Goal: Navigation & Orientation: Find specific page/section

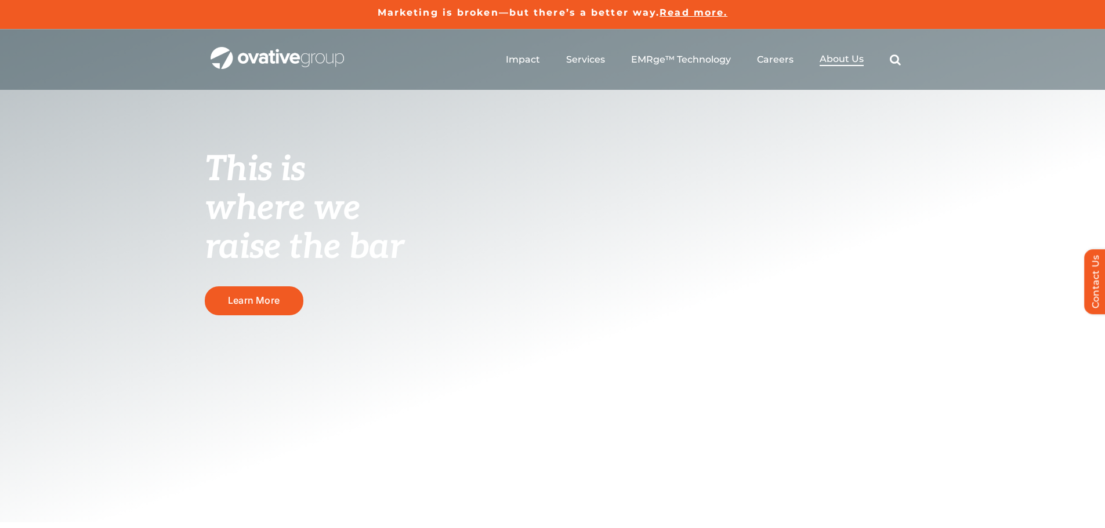
click at [844, 64] on span "About Us" at bounding box center [842, 59] width 44 height 12
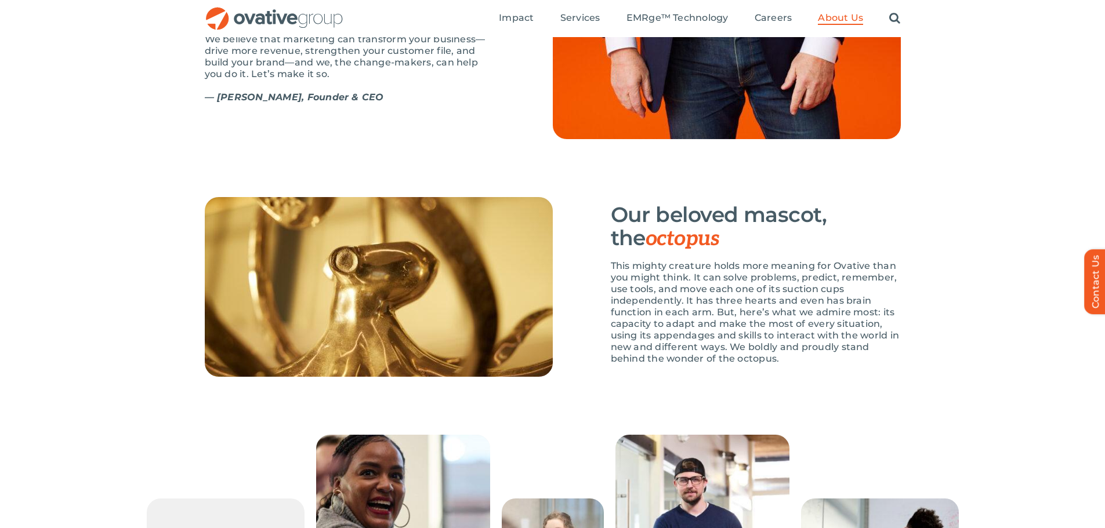
scroll to position [1516, 0]
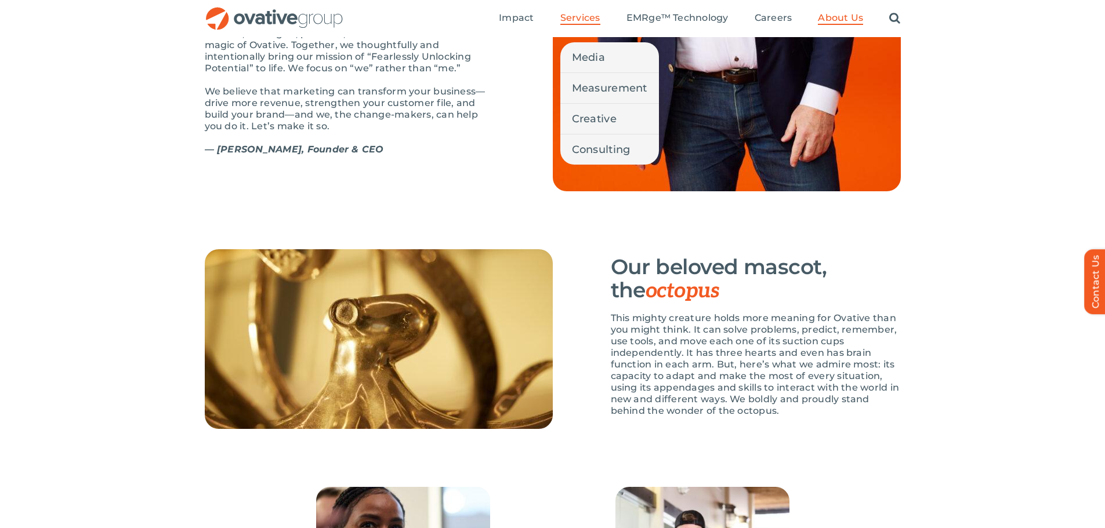
click at [593, 17] on span "Services" at bounding box center [580, 18] width 40 height 12
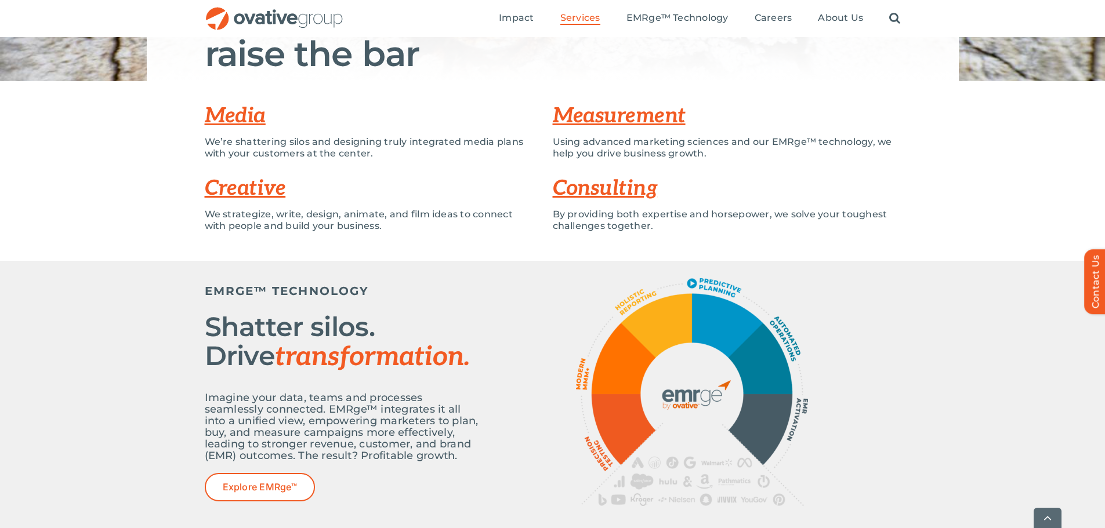
scroll to position [232, 0]
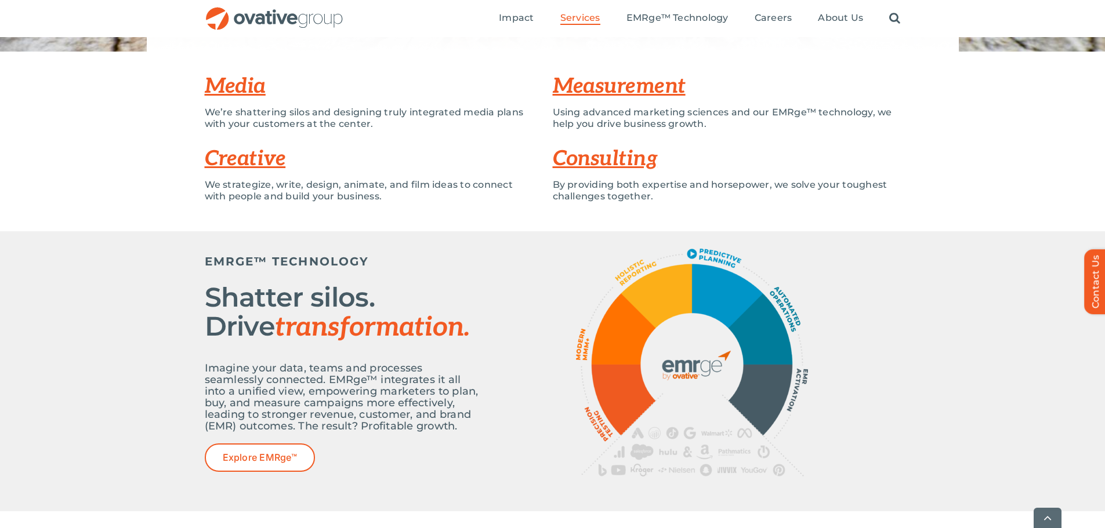
click at [235, 87] on link "Media" at bounding box center [235, 87] width 61 height 26
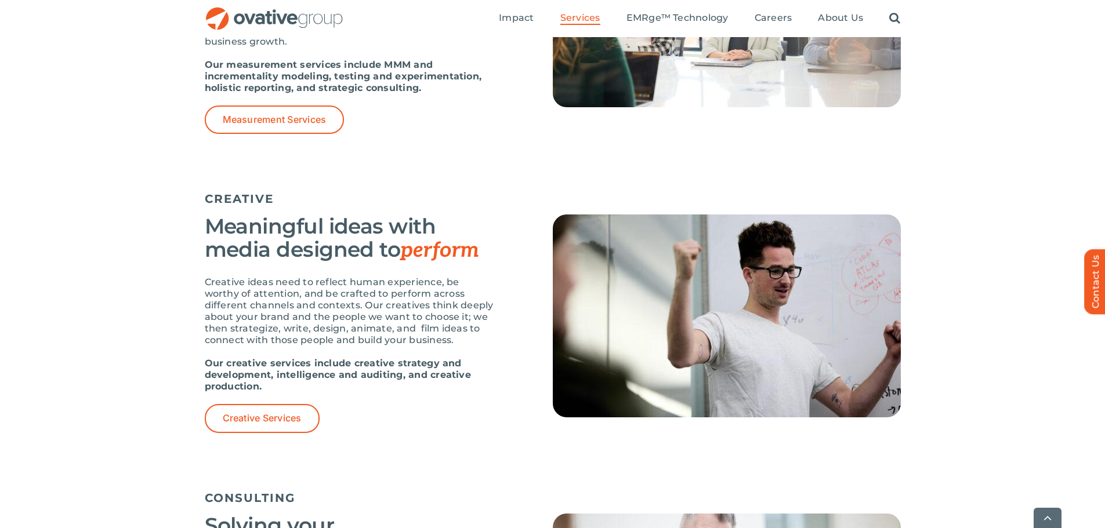
scroll to position [1243, 0]
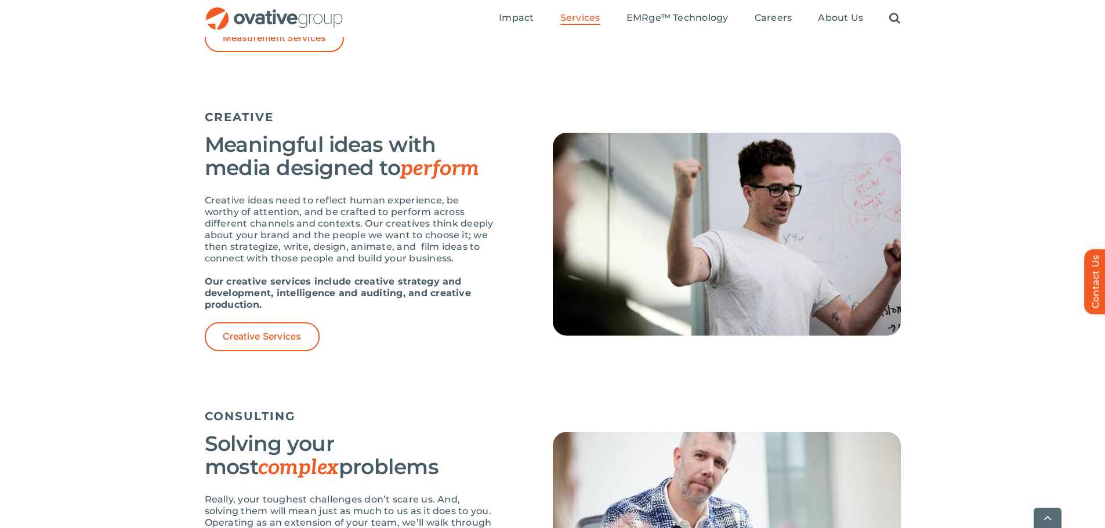
click at [499, 20] on div "Search for: * Toggle Navigation Impact Expert Insights Case Studies Awards & Pr…" at bounding box center [622, 18] width 557 height 37
click at [288, 12] on img "OG_Full_horizontal_RGB" at bounding box center [274, 19] width 139 height 24
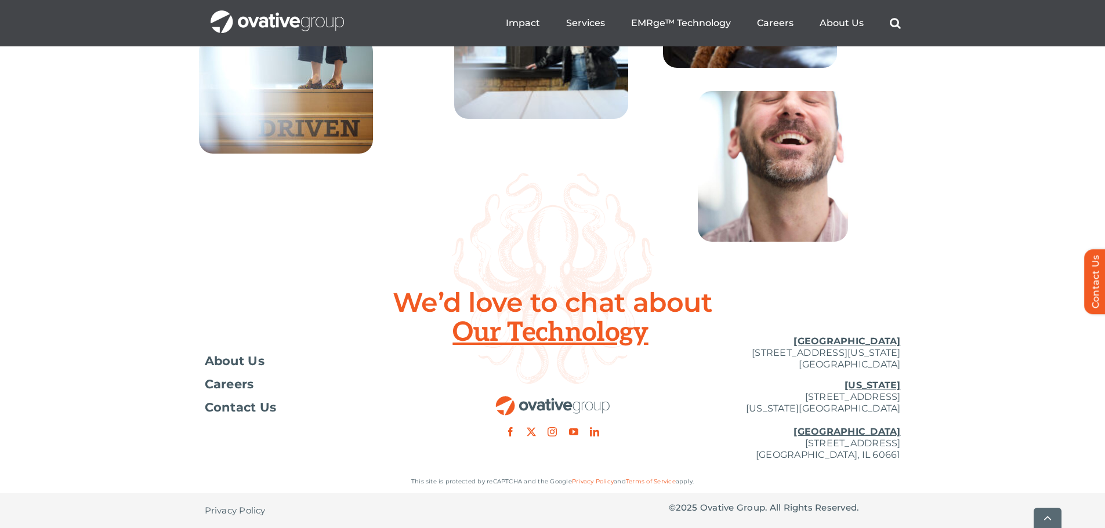
scroll to position [4215, 0]
